Goal: Information Seeking & Learning: Learn about a topic

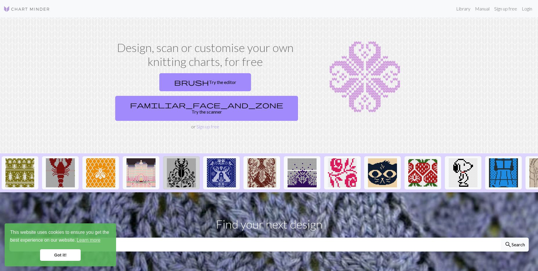
click at [180, 158] on img at bounding box center [181, 172] width 29 height 29
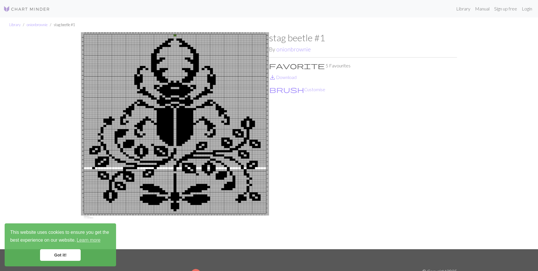
click at [36, 11] on img at bounding box center [26, 9] width 46 height 7
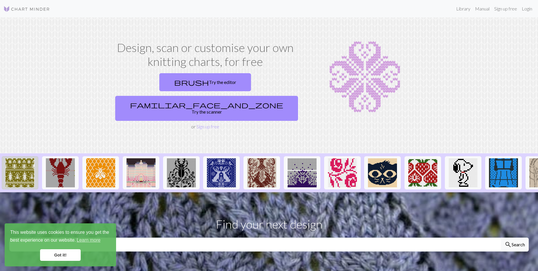
click at [20, 158] on img at bounding box center [20, 172] width 29 height 29
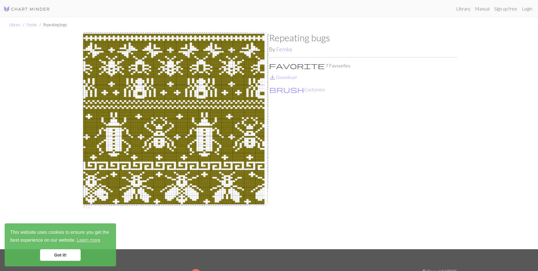
click at [22, 9] on img at bounding box center [26, 9] width 46 height 7
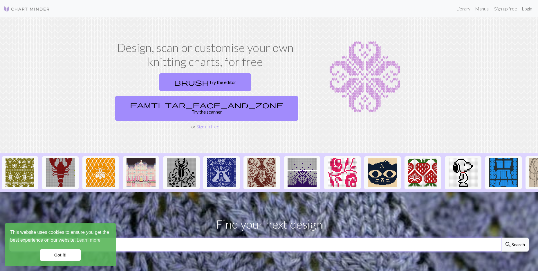
click at [268, 237] on input "text" at bounding box center [255, 244] width 492 height 14
type input "beetle"
click at [501, 237] on button "search Search" at bounding box center [515, 244] width 28 height 14
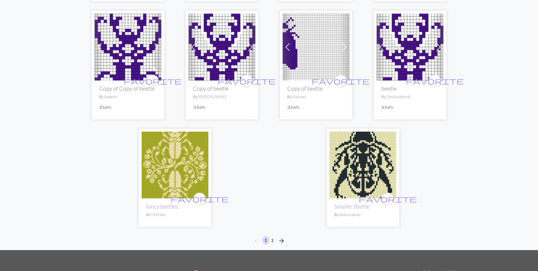
scroll to position [1402, 0]
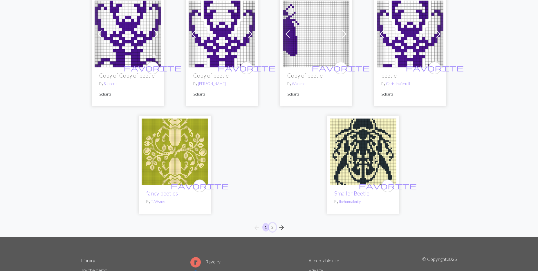
click at [273, 223] on button "2" at bounding box center [272, 227] width 7 height 8
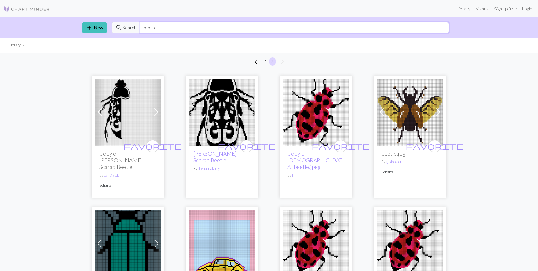
click at [169, 26] on input "beetle" at bounding box center [294, 27] width 309 height 11
drag, startPoint x: 169, startPoint y: 26, endPoint x: 124, endPoint y: 31, distance: 44.6
click at [140, 31] on input "beetle" at bounding box center [294, 27] width 309 height 11
type input "trees"
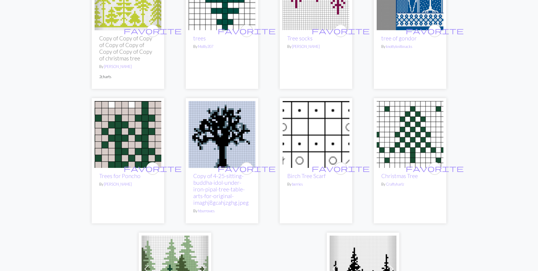
scroll to position [1442, 0]
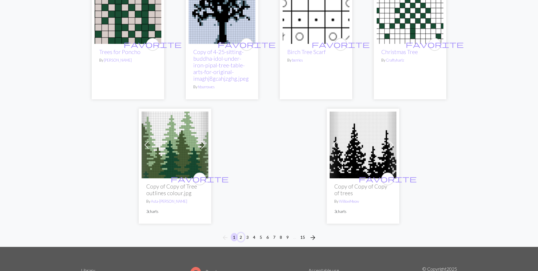
click at [240, 233] on button "2" at bounding box center [240, 237] width 7 height 8
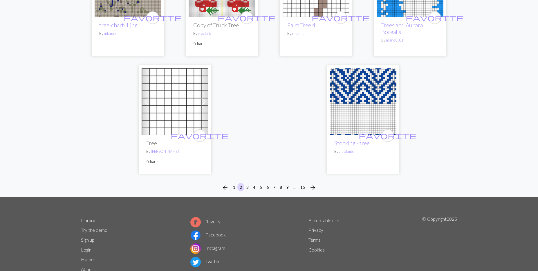
scroll to position [1500, 0]
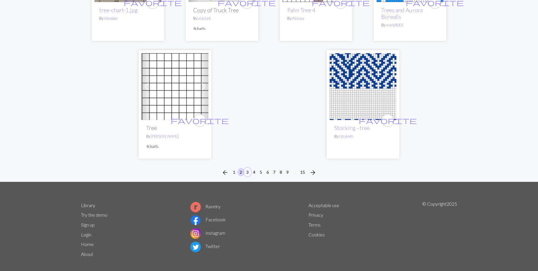
click at [249, 168] on button "3" at bounding box center [247, 172] width 7 height 8
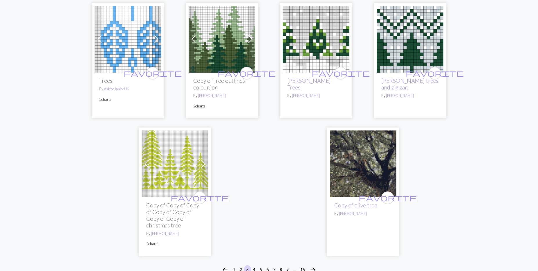
scroll to position [1500, 0]
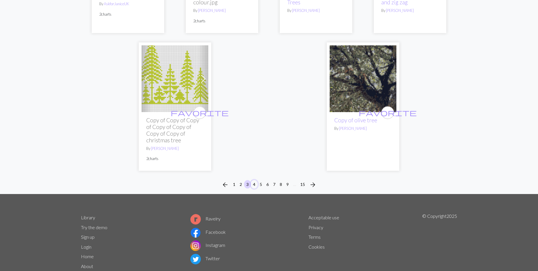
click at [255, 180] on button "4" at bounding box center [254, 184] width 7 height 8
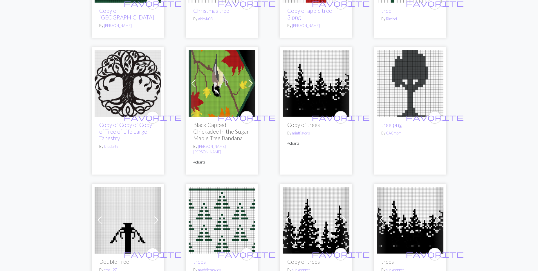
scroll to position [1201, 0]
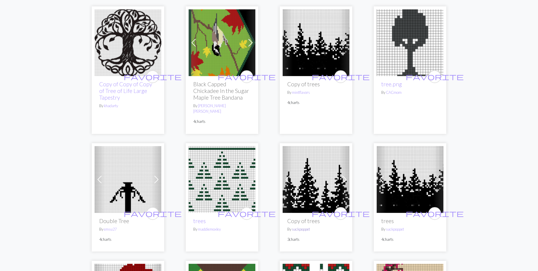
click at [303, 227] on link "suckpoppet" at bounding box center [301, 229] width 18 height 5
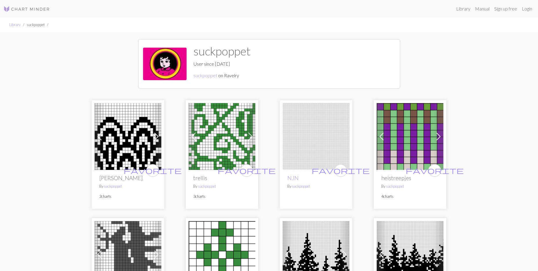
click at [106, 142] on img at bounding box center [128, 136] width 67 height 67
click at [35, 9] on img at bounding box center [26, 9] width 46 height 7
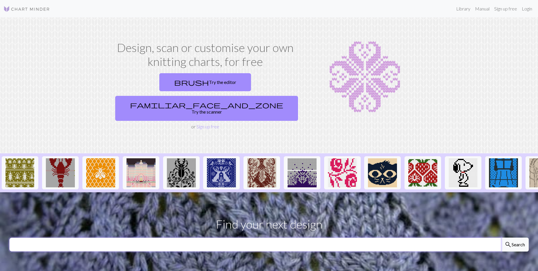
click at [119, 237] on input "text" at bounding box center [255, 244] width 492 height 14
type input "kitties"
click at [501, 237] on button "search Search" at bounding box center [515, 244] width 28 height 14
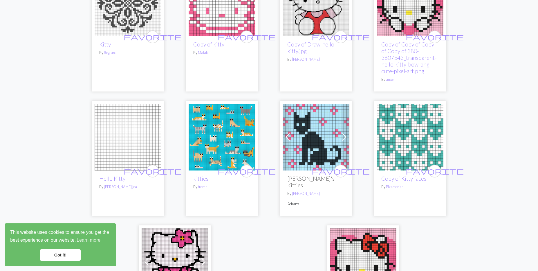
scroll to position [1482, 0]
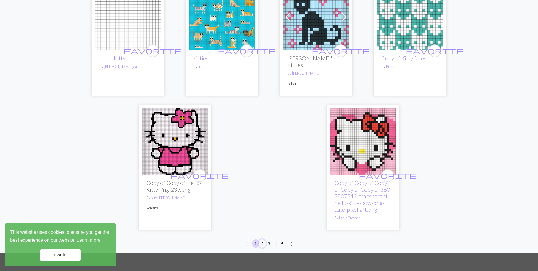
click at [263, 239] on button "2" at bounding box center [262, 243] width 7 height 8
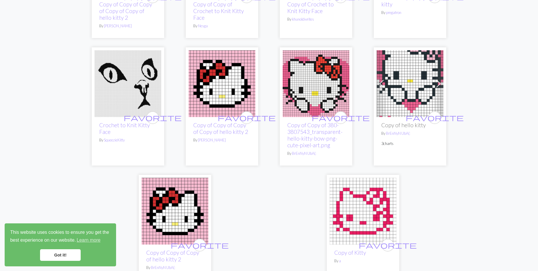
scroll to position [1482, 0]
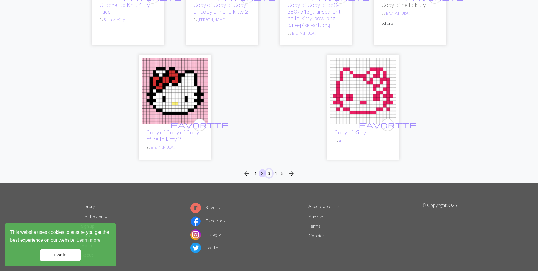
click at [269, 169] on button "3" at bounding box center [269, 173] width 7 height 8
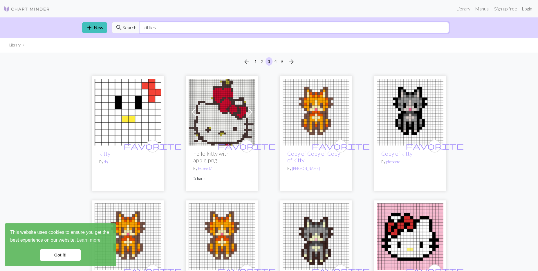
click at [159, 30] on input "kitties" at bounding box center [294, 27] width 309 height 11
drag, startPoint x: 142, startPoint y: 25, endPoint x: 170, endPoint y: 29, distance: 27.6
click at [170, 29] on input "kitties" at bounding box center [294, 27] width 309 height 11
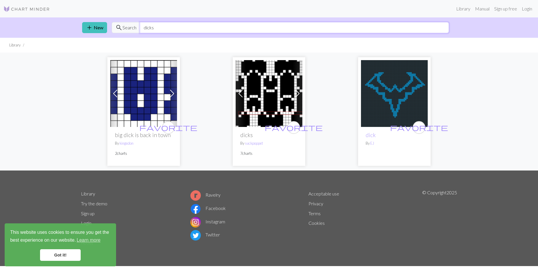
drag, startPoint x: 171, startPoint y: 31, endPoint x: 135, endPoint y: 29, distance: 35.7
click at [140, 29] on input "dicks" at bounding box center [294, 27] width 309 height 11
type input "filigree"
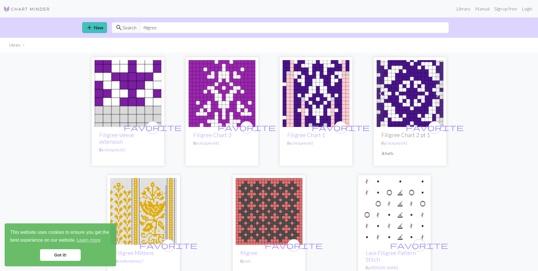
click at [398, 107] on img at bounding box center [410, 93] width 67 height 67
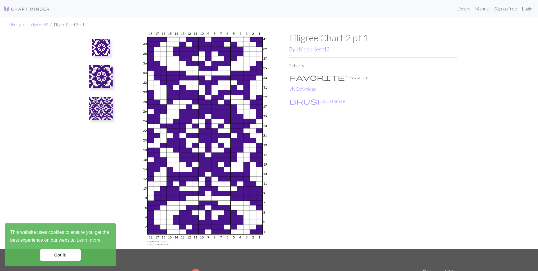
click at [99, 106] on img at bounding box center [100, 108] width 23 height 23
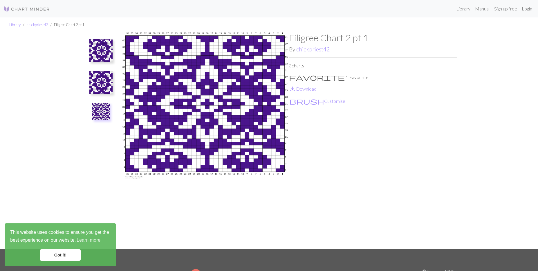
click at [100, 80] on img at bounding box center [100, 82] width 23 height 23
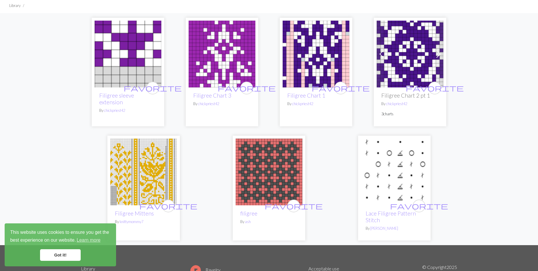
scroll to position [80, 0]
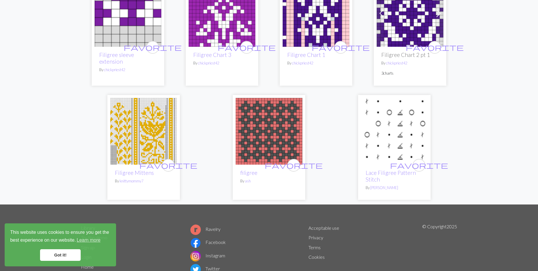
click at [134, 137] on img at bounding box center [143, 131] width 67 height 67
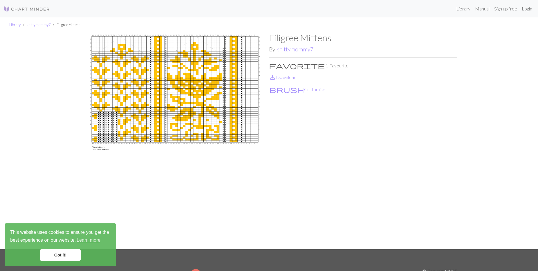
click at [36, 9] on img at bounding box center [26, 9] width 46 height 7
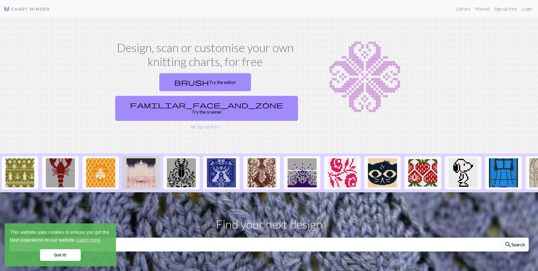
scroll to position [80, 0]
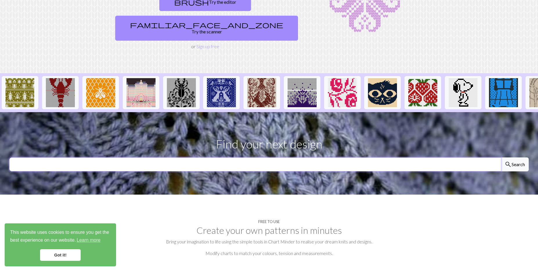
click at [149, 157] on input "text" at bounding box center [255, 164] width 492 height 14
type input "trellis"
click at [501, 157] on button "search Search" at bounding box center [515, 164] width 28 height 14
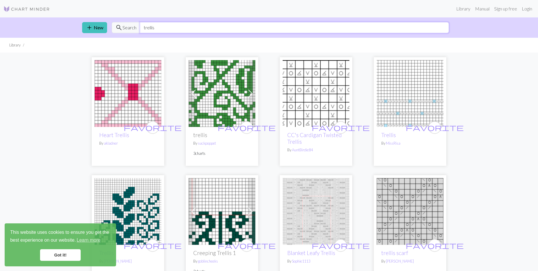
drag, startPoint x: 162, startPoint y: 27, endPoint x: 138, endPoint y: 26, distance: 24.4
click at [140, 26] on input "trellis" at bounding box center [294, 27] width 309 height 11
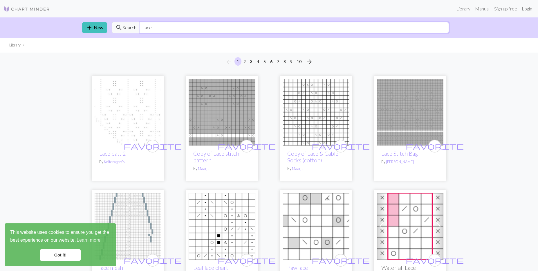
drag, startPoint x: 157, startPoint y: 29, endPoint x: 138, endPoint y: 27, distance: 19.0
click at [140, 27] on input "lace" at bounding box center [294, 27] width 309 height 11
type input "ranken"
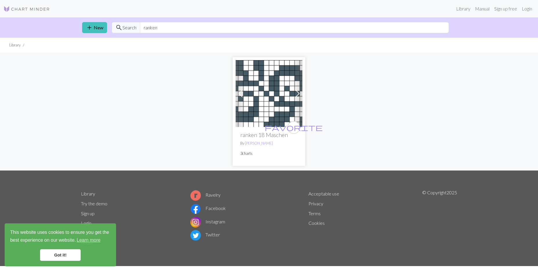
click at [254, 92] on img at bounding box center [269, 93] width 67 height 67
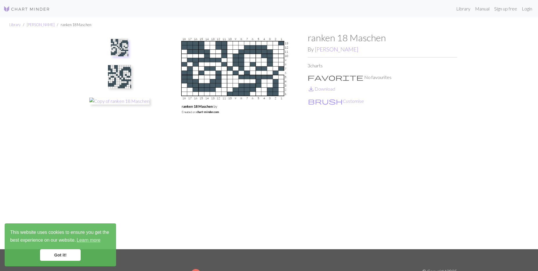
click at [112, 81] on img at bounding box center [119, 76] width 23 height 23
click at [34, 8] on img at bounding box center [26, 9] width 46 height 7
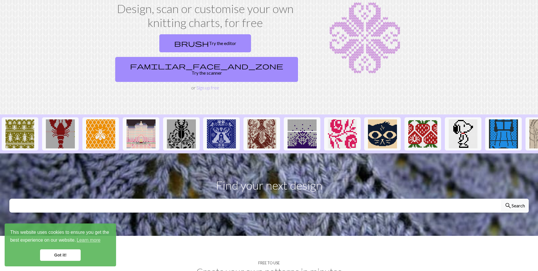
scroll to position [40, 0]
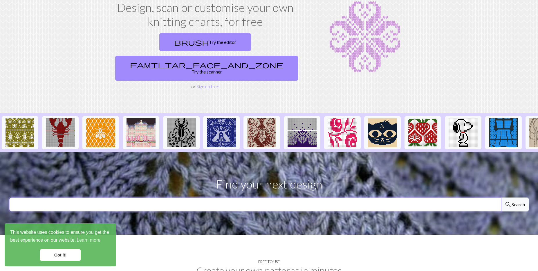
click at [203, 197] on input "text" at bounding box center [255, 204] width 492 height 14
type input "frost"
click at [501, 197] on button "search Search" at bounding box center [515, 204] width 28 height 14
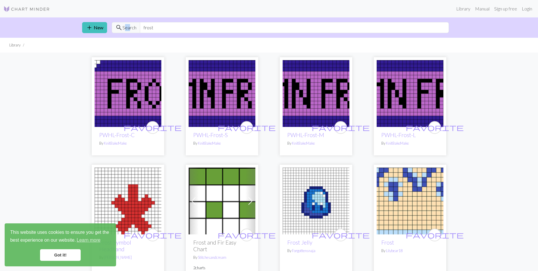
click at [126, 26] on span "Search" at bounding box center [129, 27] width 14 height 7
click at [164, 25] on input "frost" at bounding box center [294, 27] width 309 height 11
type input "f"
type input "snowflake"
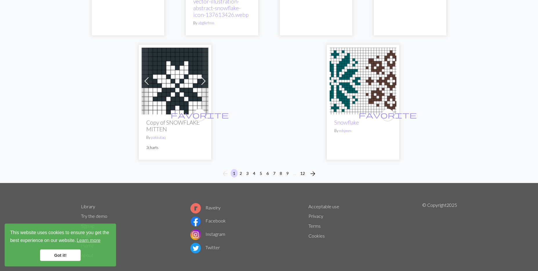
scroll to position [1516, 0]
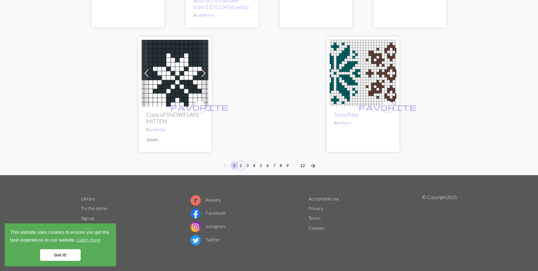
click at [241, 165] on button "2" at bounding box center [240, 165] width 7 height 8
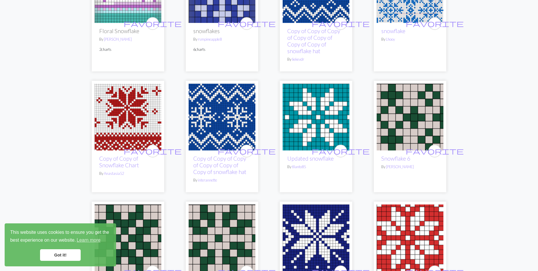
scroll to position [160, 0]
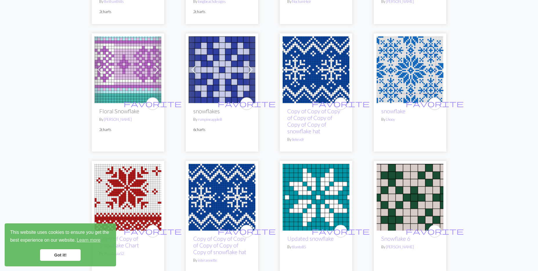
click at [416, 69] on img at bounding box center [410, 69] width 67 height 67
